Goal: Information Seeking & Learning: Learn about a topic

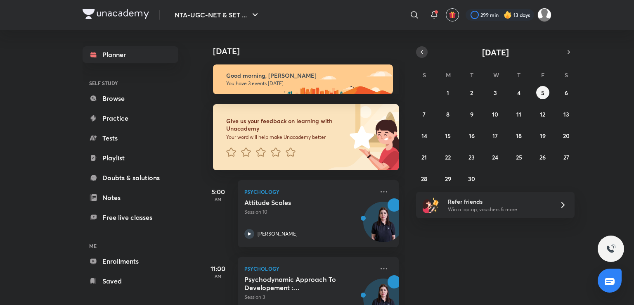
click at [419, 54] on icon "button" at bounding box center [422, 51] width 7 height 7
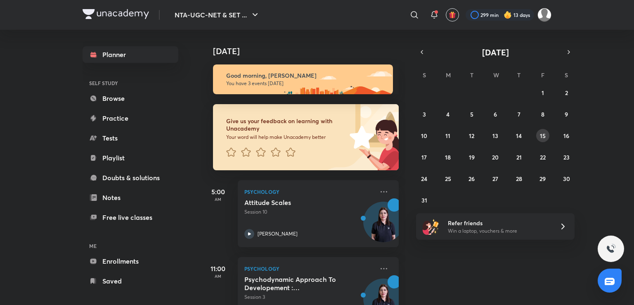
click at [542, 137] on abbr "15" at bounding box center [543, 136] width 6 height 8
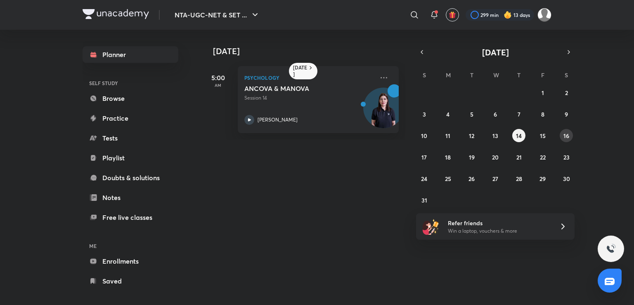
click at [565, 137] on abbr "16" at bounding box center [566, 136] width 6 height 8
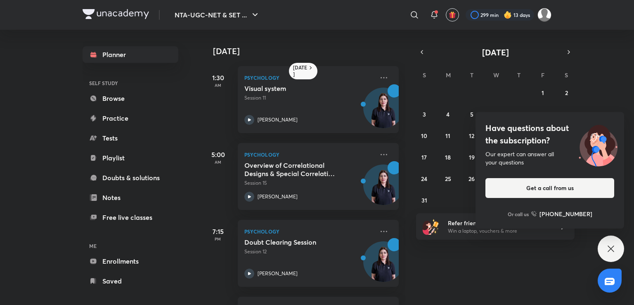
click at [606, 247] on icon at bounding box center [611, 249] width 10 height 10
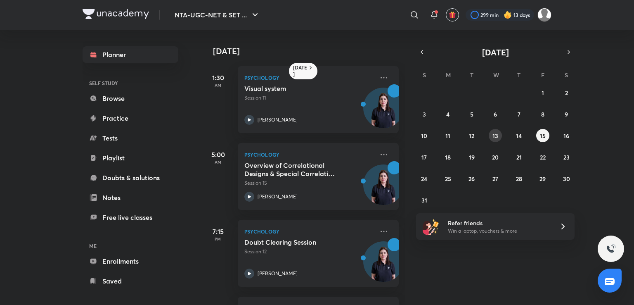
click at [497, 140] on button "13" at bounding box center [495, 135] width 13 height 13
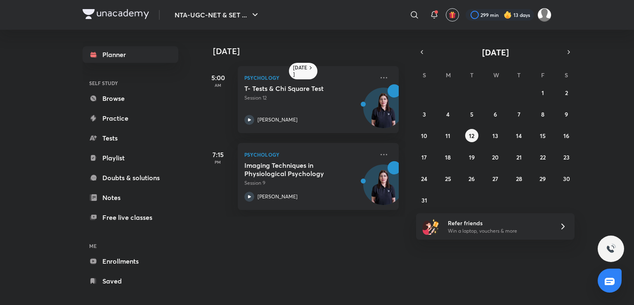
click at [525, 137] on div "27 28 29 30 31 1 2 3 4 5 6 7 8 9 10 11 12 13 14 15 16 17 18 19 20 21 22 23 24 2…" at bounding box center [495, 146] width 158 height 121
drag, startPoint x: 525, startPoint y: 137, endPoint x: 519, endPoint y: 137, distance: 6.6
click at [519, 137] on div "27 28 29 30 31 1 2 3 4 5 6 7 8 9 10 11 12 13 14 15 16 17 18 19 20 21 22 23 24 2…" at bounding box center [495, 146] width 158 height 121
click at [519, 137] on abbr "14" at bounding box center [519, 136] width 6 height 8
click at [346, 159] on p "Psychology" at bounding box center [309, 154] width 130 height 10
